Goal: Find specific page/section: Find specific page/section

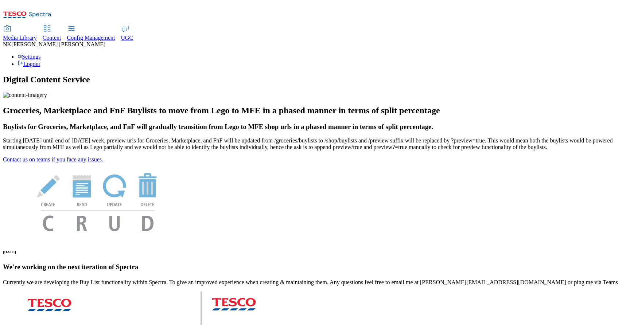
click at [37, 35] on div "Media Library" at bounding box center [20, 38] width 34 height 7
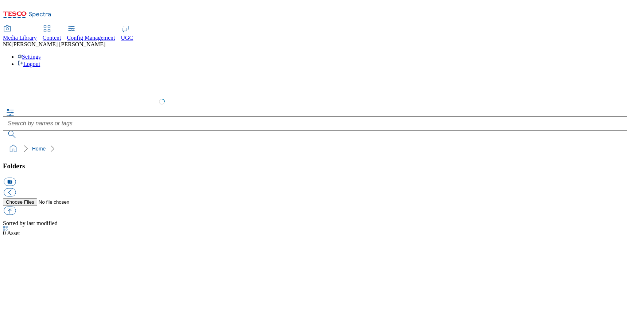
select select "flare-test"
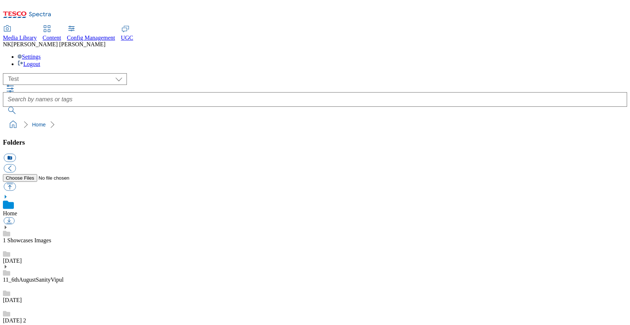
scroll to position [0, 0]
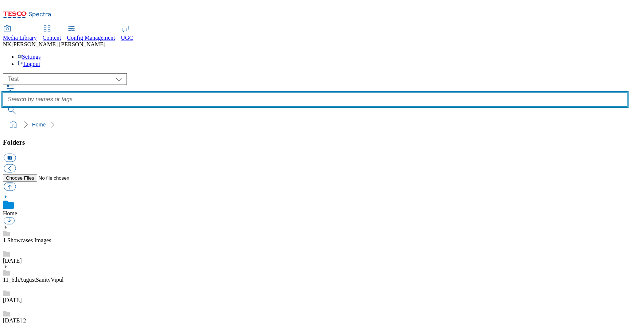
click at [494, 92] on input "text" at bounding box center [315, 99] width 625 height 15
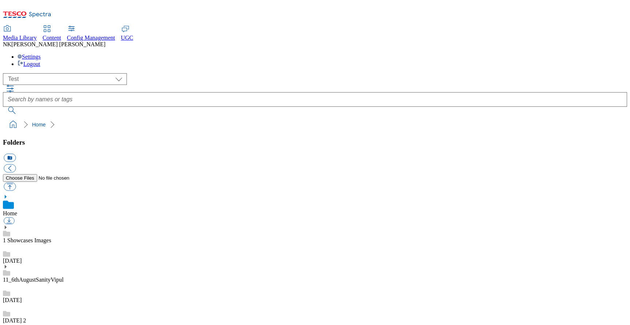
click at [546, 73] on div "( optional ) All all Clubcard Boost UK Clubcard Marketing Clubcard ROI clubcard…" at bounding box center [315, 93] width 625 height 41
